Goal: Information Seeking & Learning: Learn about a topic

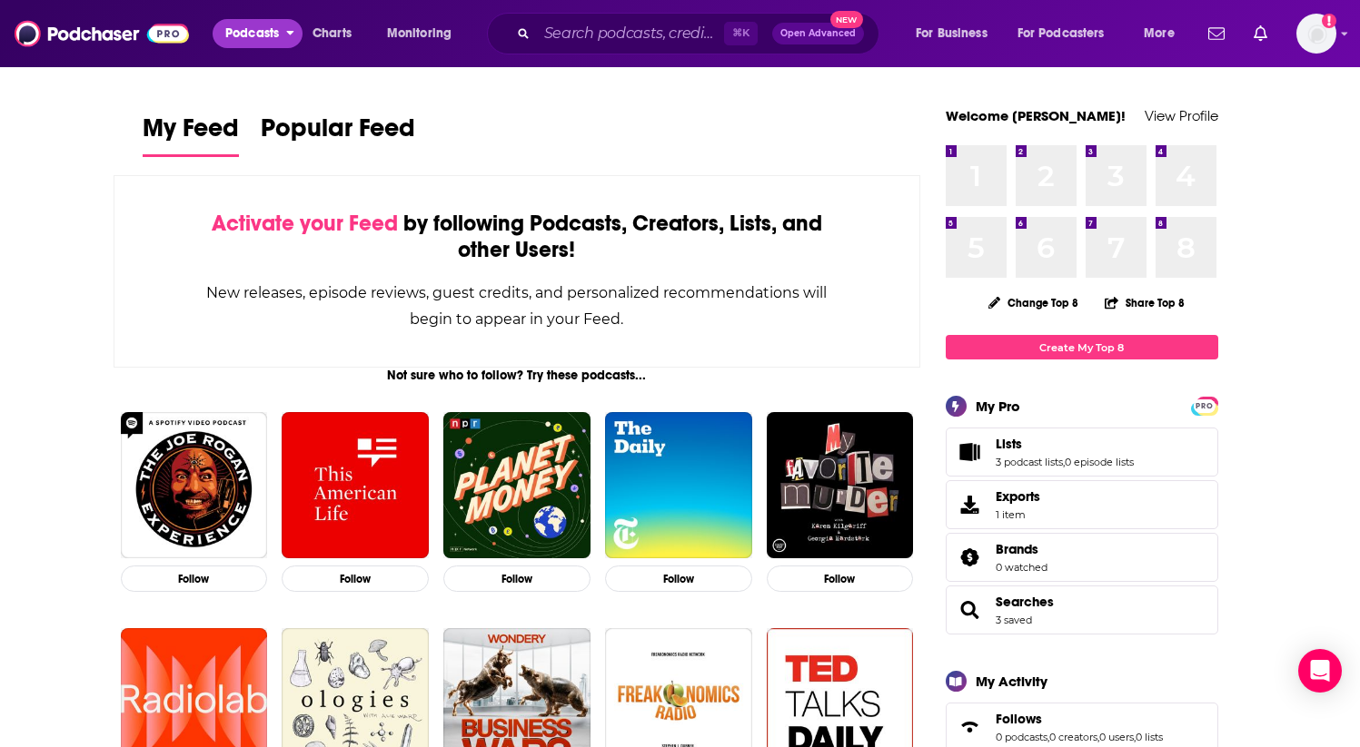
click at [250, 31] on span "Podcasts" at bounding box center [252, 33] width 54 height 25
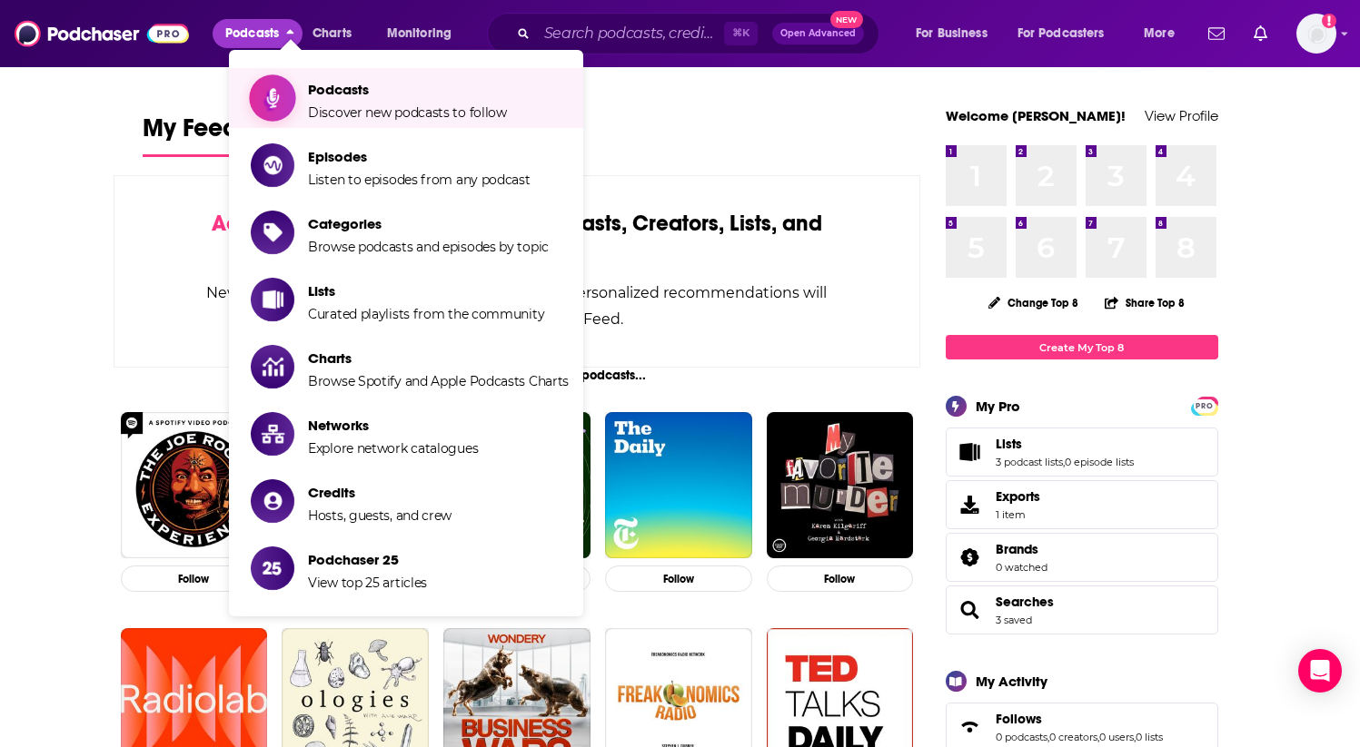
click at [326, 101] on span "Podcasts Discover new podcasts to follow" at bounding box center [407, 97] width 199 height 45
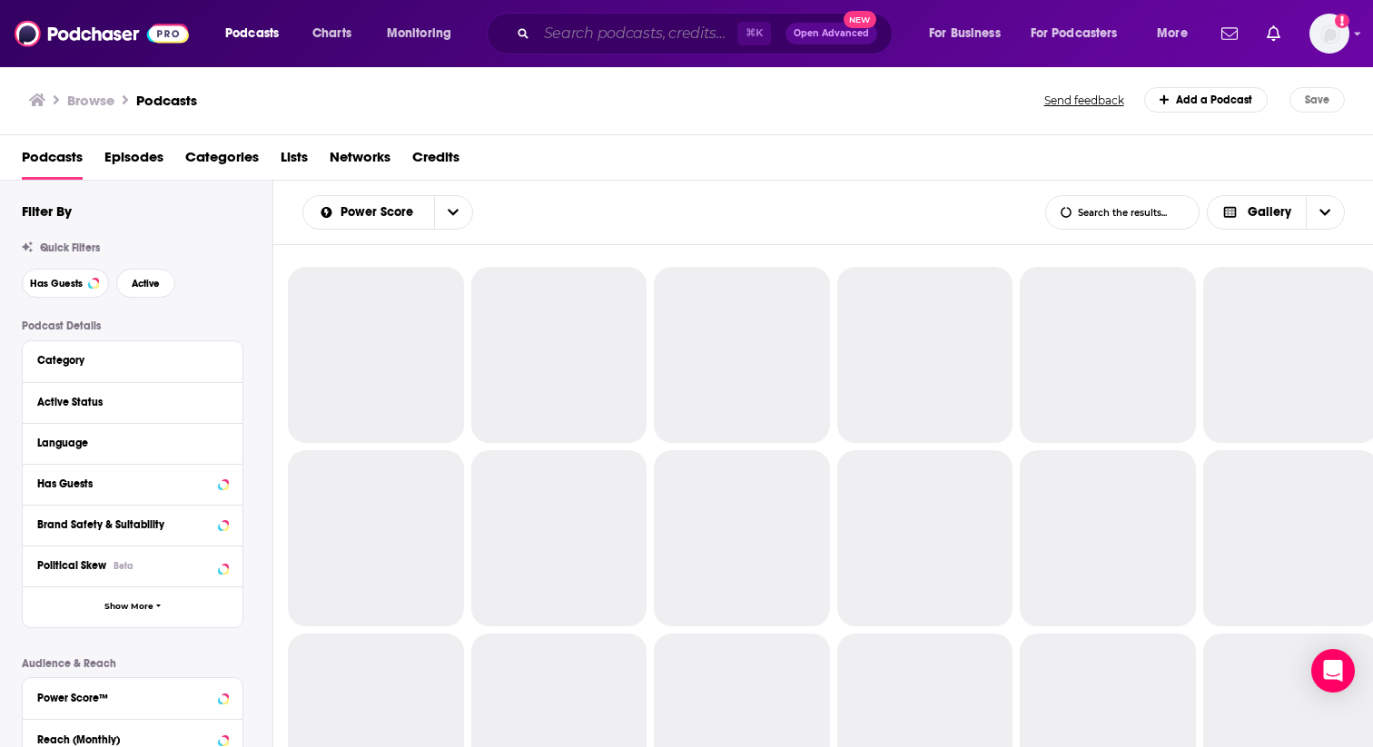
click at [639, 39] on input "Search podcasts, credits, & more..." at bounding box center [637, 33] width 201 height 29
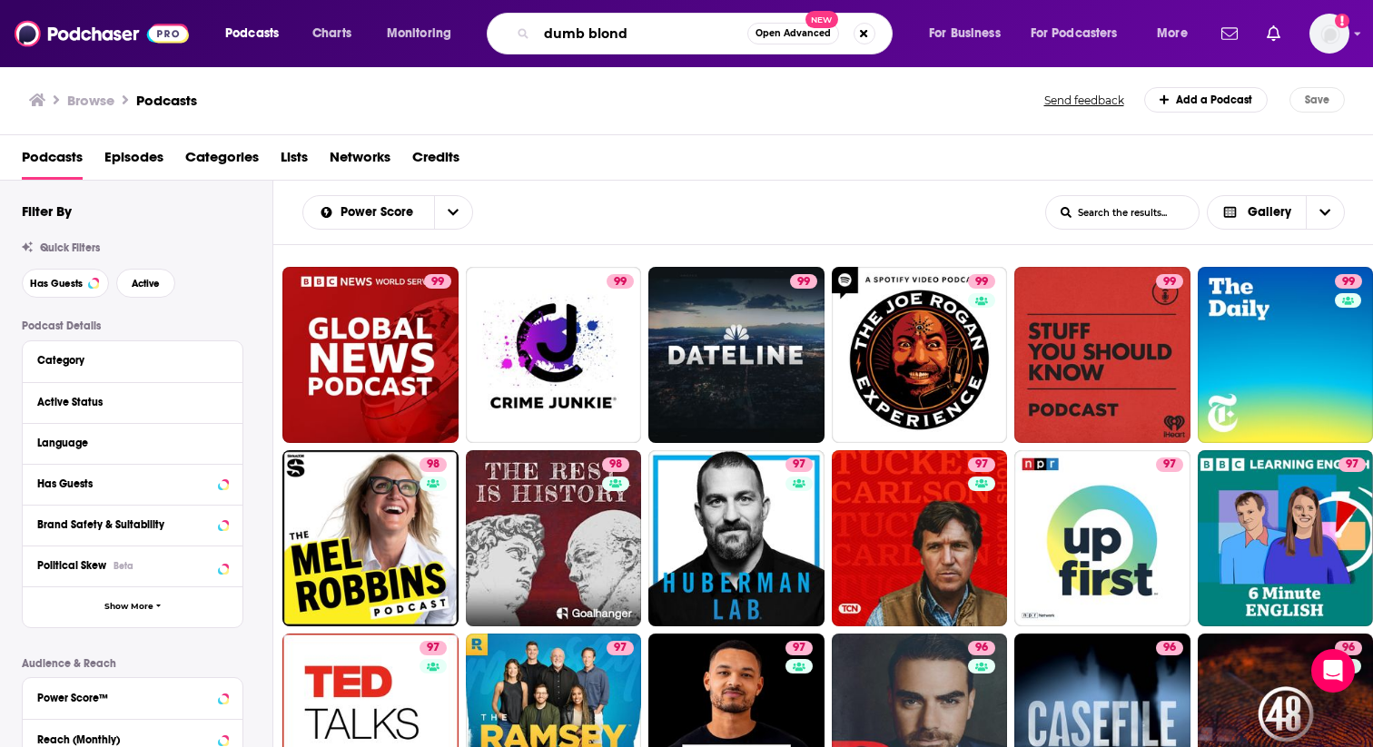
type input "dumb blonde"
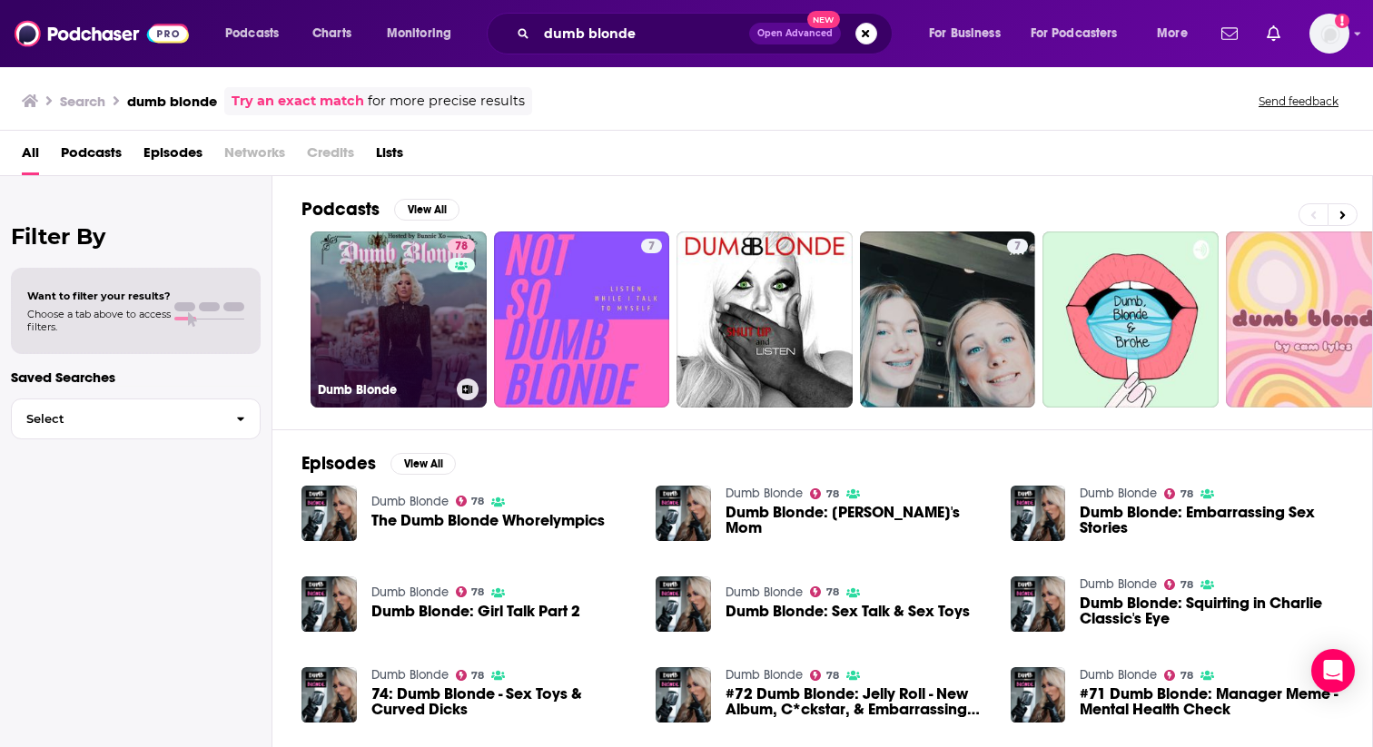
click at [429, 306] on link "78 Dumb Blonde" at bounding box center [399, 320] width 176 height 176
